Goal: Information Seeking & Learning: Understand process/instructions

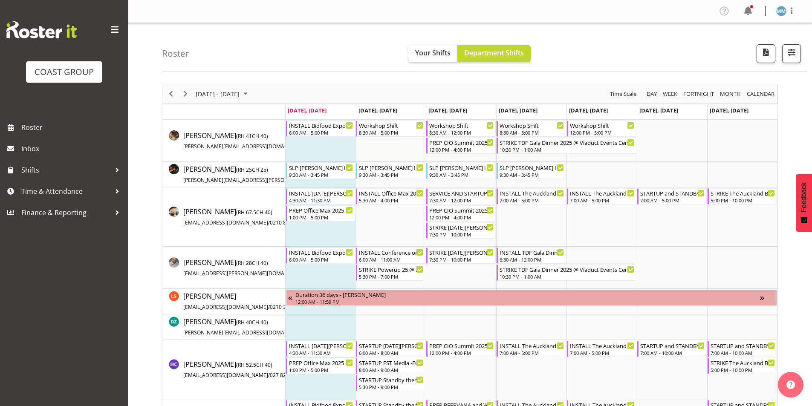
scroll to position [511, 0]
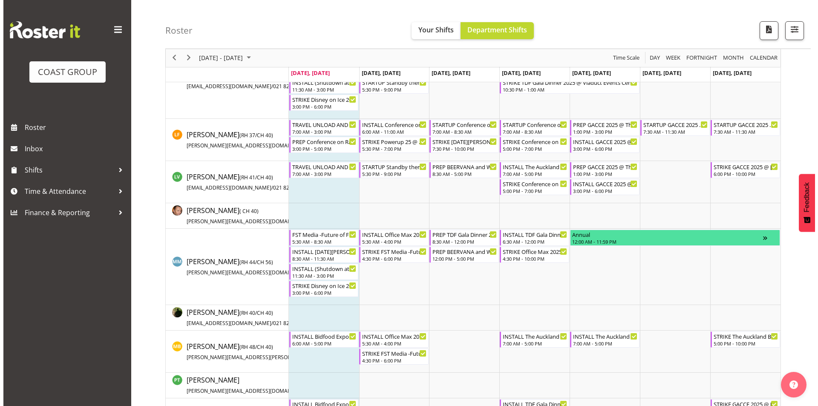
scroll to position [511, 0]
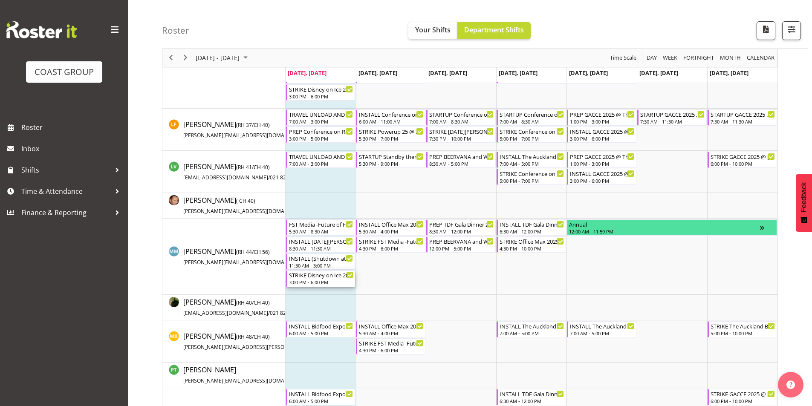
click at [316, 282] on div "3:00 PM - 6:00 PM" at bounding box center [321, 282] width 65 height 7
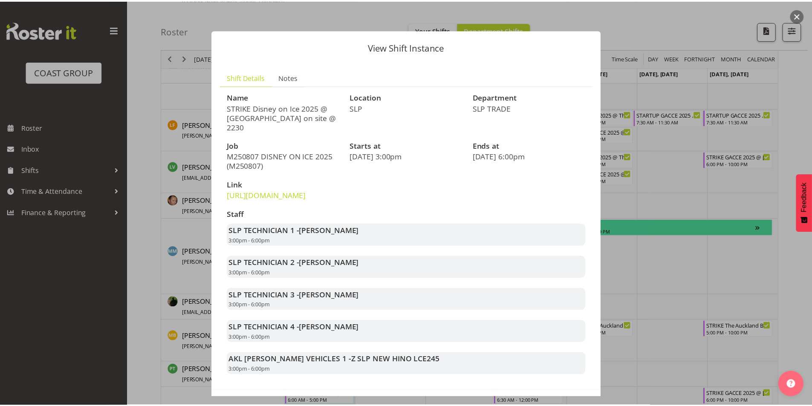
scroll to position [43, 0]
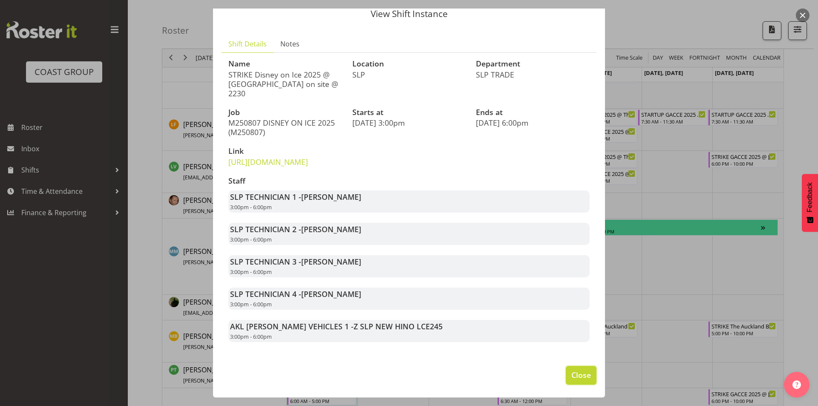
click at [571, 374] on span "Close" at bounding box center [581, 374] width 20 height 11
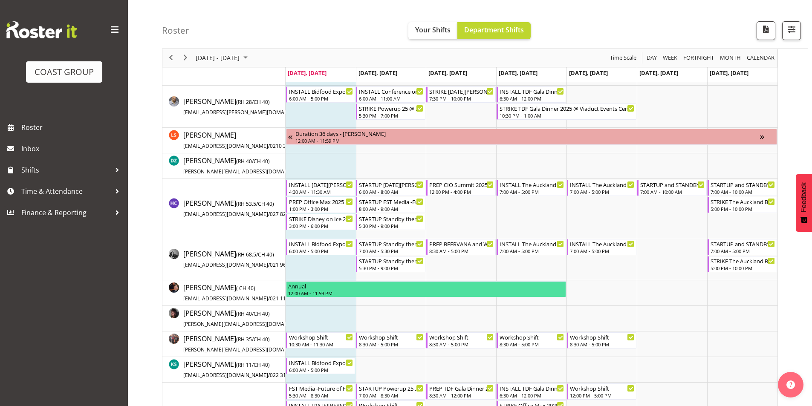
scroll to position [170, 0]
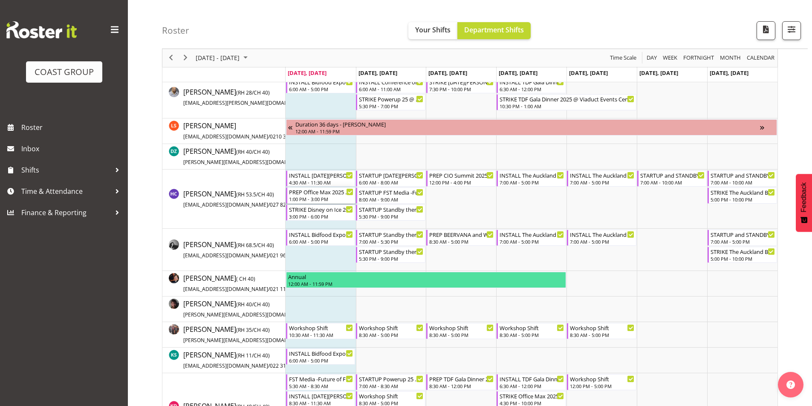
click at [323, 194] on div "PREP Office Max 2025 @ The Workshop" at bounding box center [321, 192] width 65 height 9
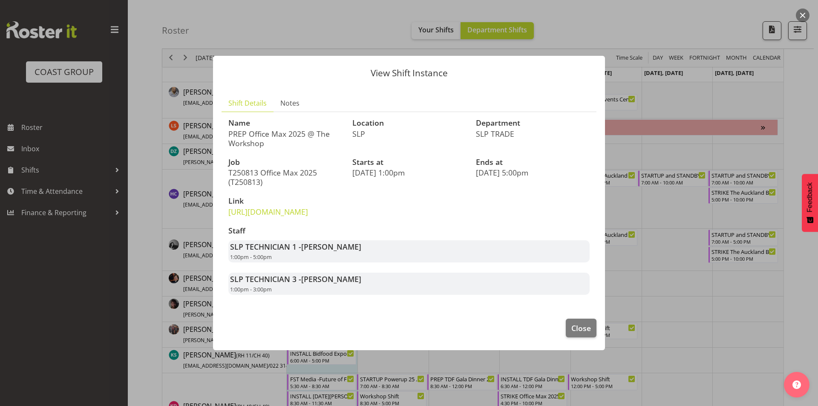
click at [656, 274] on div at bounding box center [409, 203] width 818 height 406
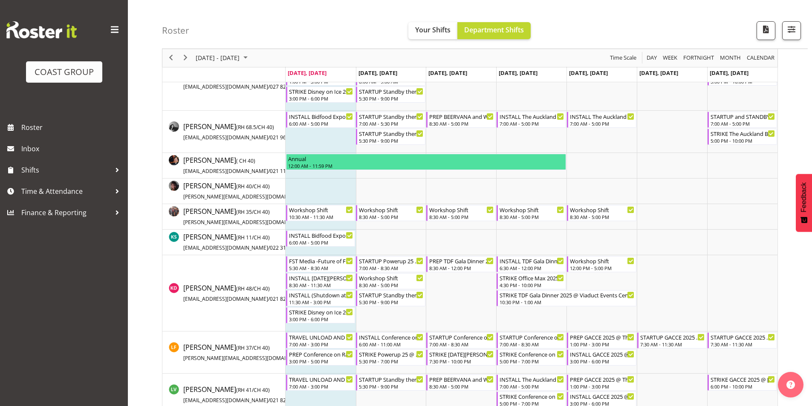
scroll to position [298, 0]
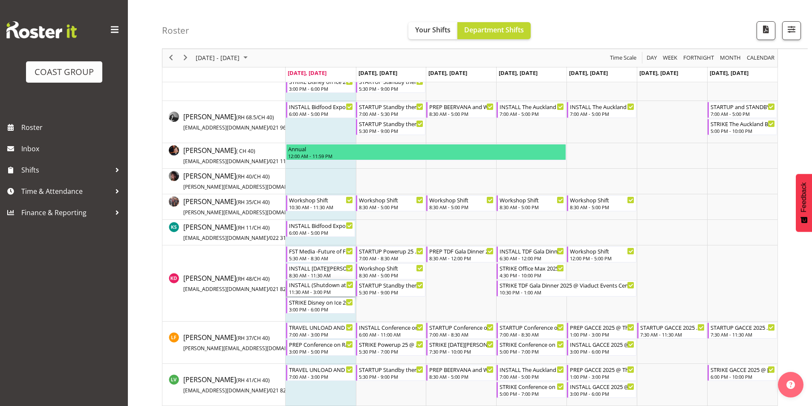
click at [306, 285] on div "INSTALL (Shutdown at end) Powerup 25 @ Due Drop On Site @ 0900" at bounding box center [321, 284] width 65 height 9
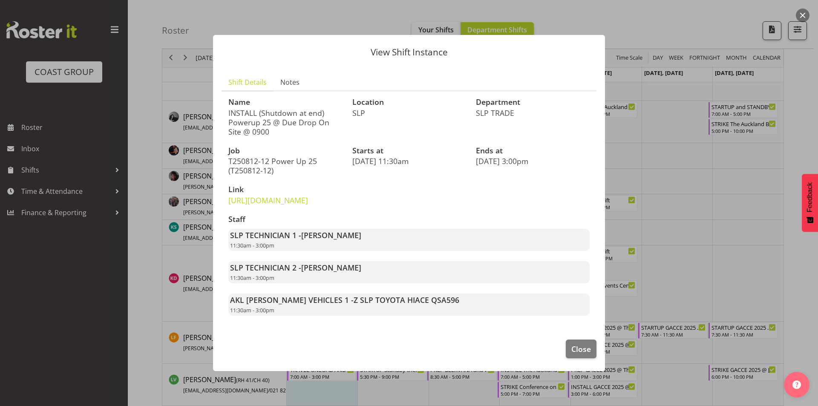
click at [656, 217] on div at bounding box center [409, 203] width 818 height 406
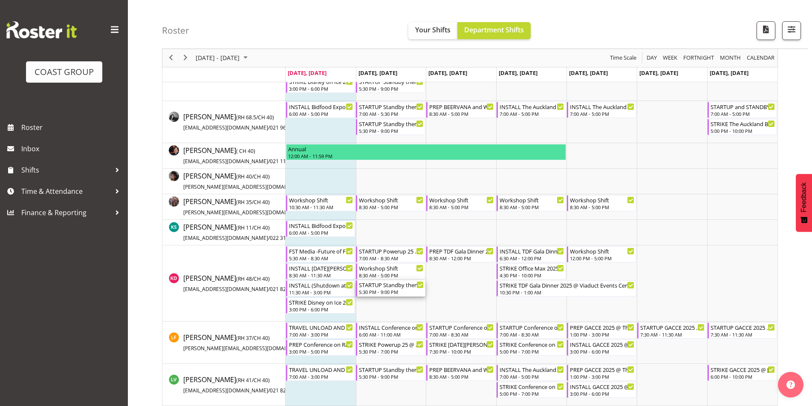
click at [381, 293] on div "5:30 PM - 9:00 PM" at bounding box center [391, 292] width 65 height 7
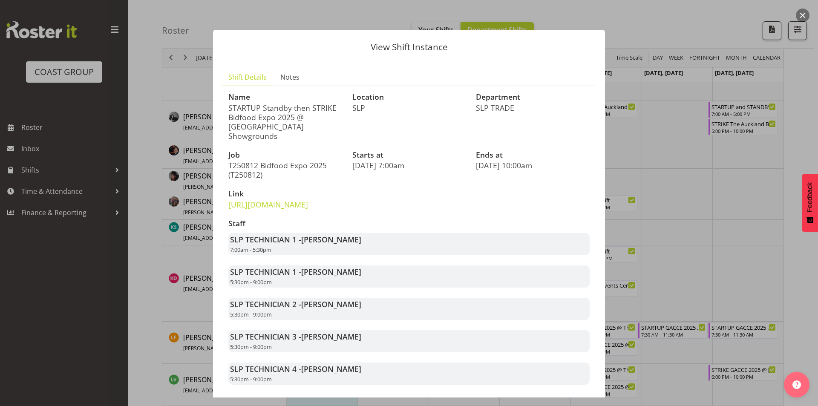
click at [756, 232] on div at bounding box center [409, 203] width 818 height 406
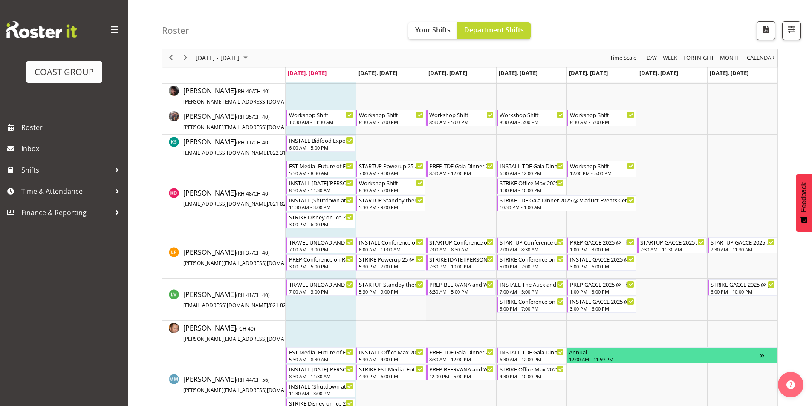
scroll to position [341, 0]
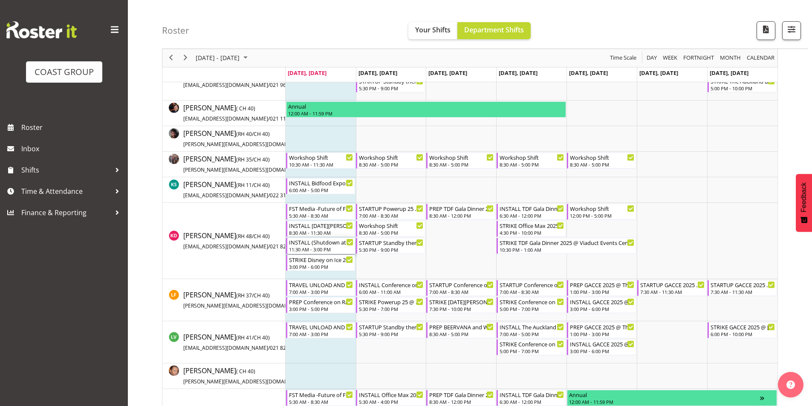
click at [313, 247] on div "11:30 AM - 3:00 PM" at bounding box center [321, 249] width 65 height 7
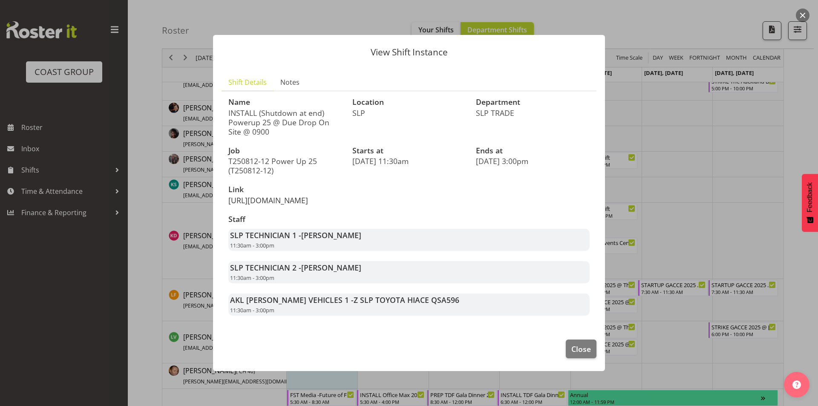
click at [283, 196] on link "https://drive.google.com/drive/folders/1muaXVheu38_bw8ygFTKVEXoEtUHA8arS" at bounding box center [268, 200] width 80 height 10
click at [168, 225] on div at bounding box center [409, 203] width 818 height 406
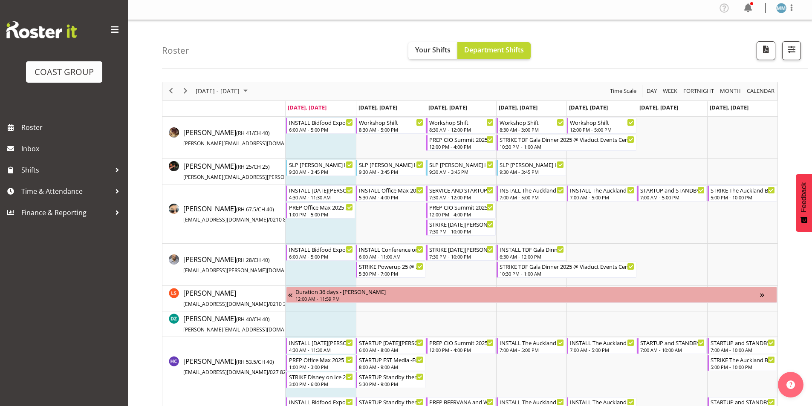
scroll to position [0, 0]
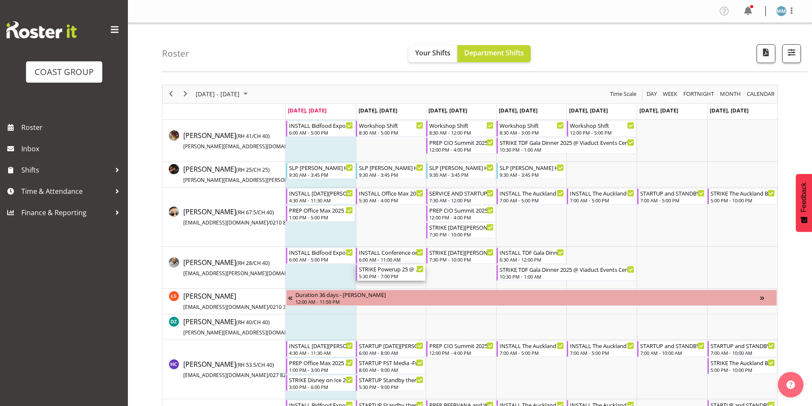
click at [392, 278] on div "5:30 PM - 7:00 PM" at bounding box center [391, 276] width 65 height 7
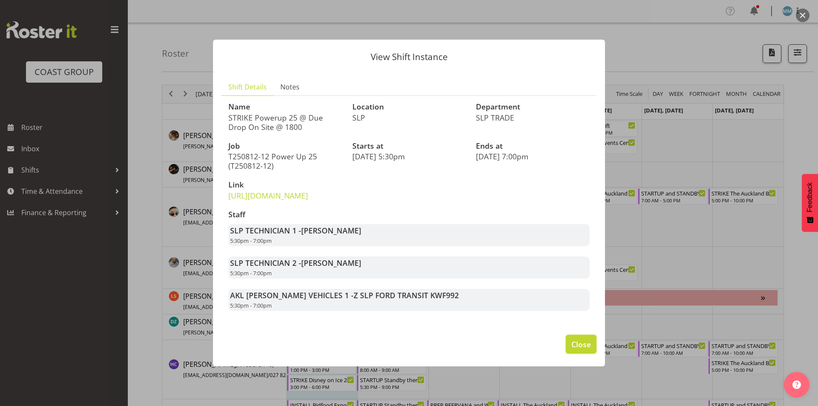
click at [573, 350] on span "Close" at bounding box center [581, 344] width 20 height 11
